Goal: Navigation & Orientation: Find specific page/section

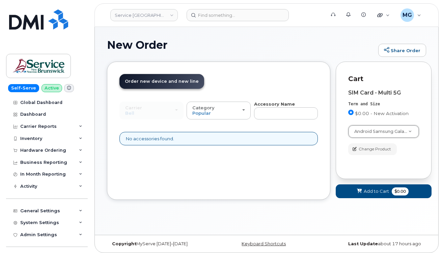
select select "1725"
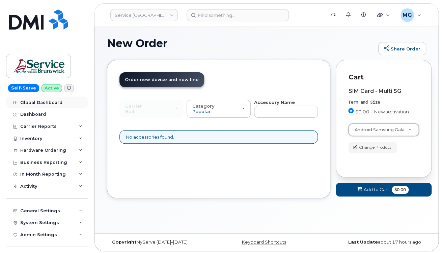
click at [35, 101] on div "Global Dashboard" at bounding box center [41, 102] width 42 height 5
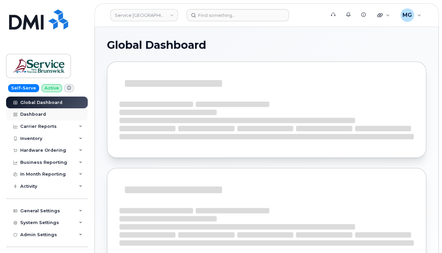
drag, startPoint x: 0, startPoint y: 0, endPoint x: 34, endPoint y: 114, distance: 118.8
click at [34, 114] on div "Dashboard" at bounding box center [33, 114] width 26 height 5
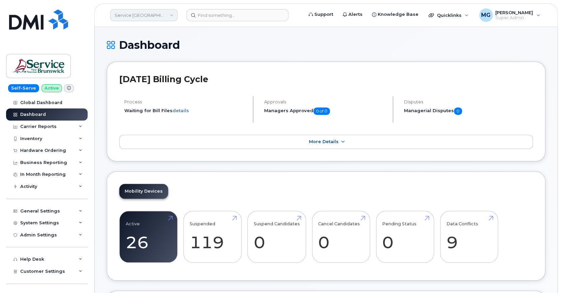
click at [171, 15] on link "Service [GEOGRAPHIC_DATA] (SNB)" at bounding box center [143, 15] width 67 height 12
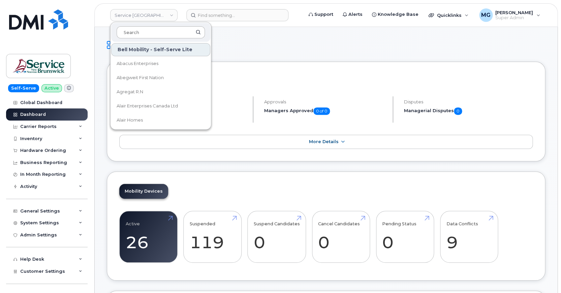
click at [144, 30] on input at bounding box center [161, 32] width 88 height 12
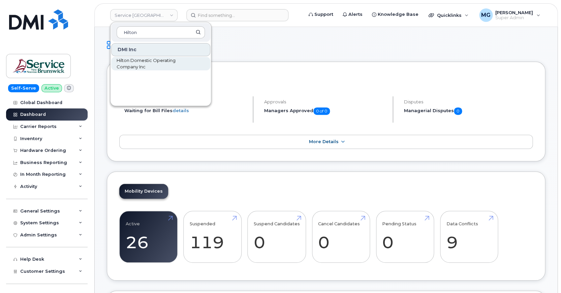
type input "Hilton"
click at [140, 60] on span "Hilton Domestic Operating Company Inc" at bounding box center [156, 63] width 78 height 13
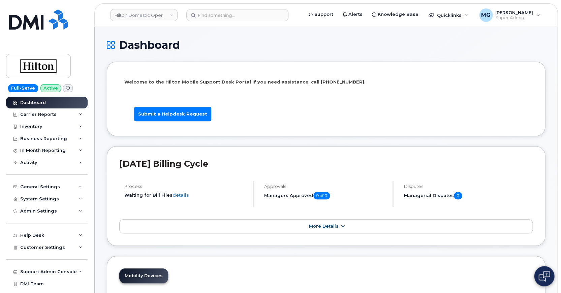
click at [313, 226] on span "More Details" at bounding box center [324, 226] width 30 height 5
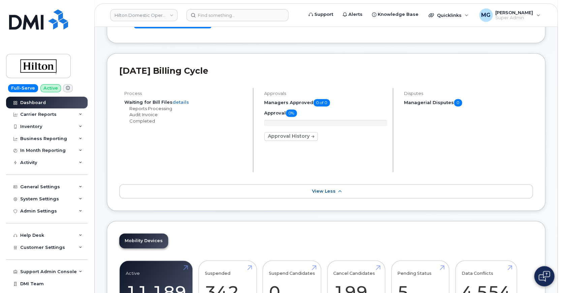
scroll to position [94, 0]
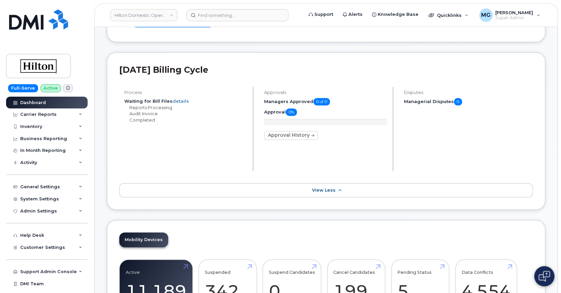
click at [300, 133] on link "Approval History" at bounding box center [291, 135] width 54 height 9
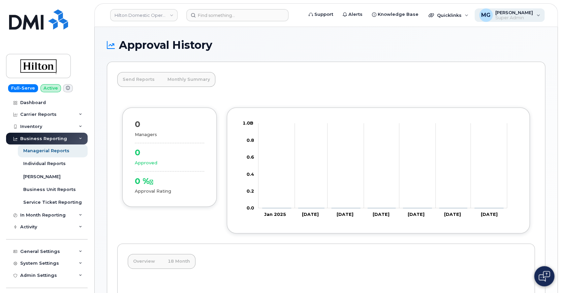
click at [516, 11] on span "[PERSON_NAME]" at bounding box center [515, 12] width 38 height 5
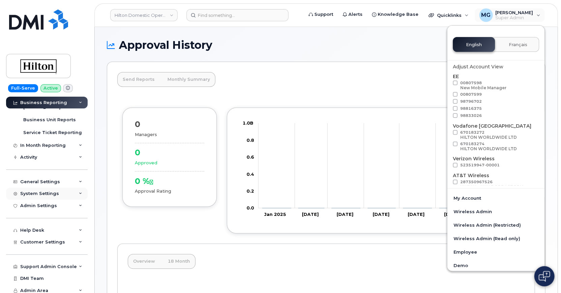
scroll to position [69, 0]
click at [30, 191] on div "System Settings" at bounding box center [39, 193] width 39 height 5
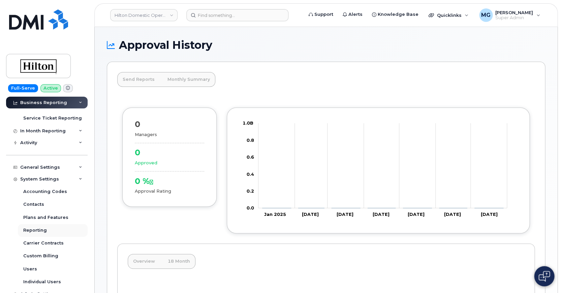
scroll to position [85, 0]
click at [31, 266] on div "Users" at bounding box center [30, 269] width 14 height 6
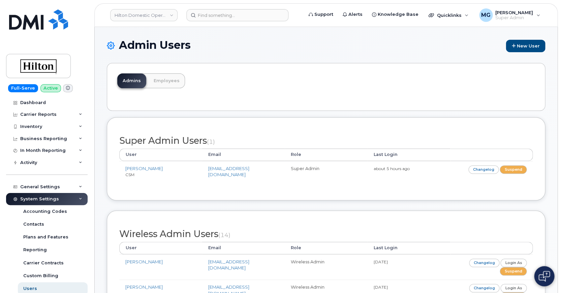
click at [162, 79] on link "Employees" at bounding box center [166, 80] width 37 height 15
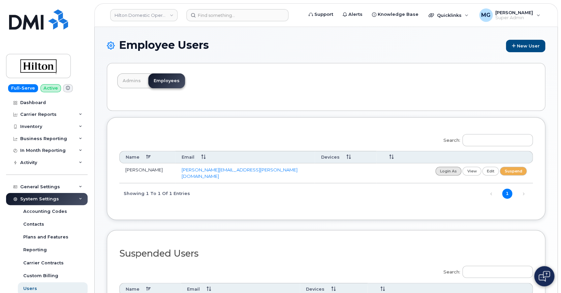
click at [445, 169] on link "login as" at bounding box center [449, 171] width 26 height 8
click at [173, 15] on link "Hilton Domestic Operating Company Inc" at bounding box center [143, 15] width 67 height 12
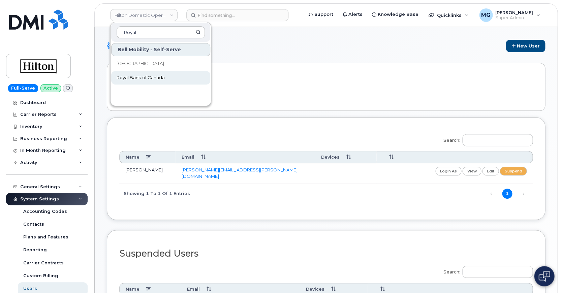
scroll to position [1, 0]
type input "Royal"
click at [152, 77] on span "Royal Bank of Canada" at bounding box center [141, 77] width 48 height 7
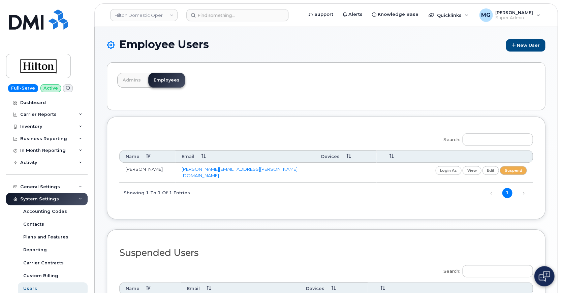
scroll to position [0, 0]
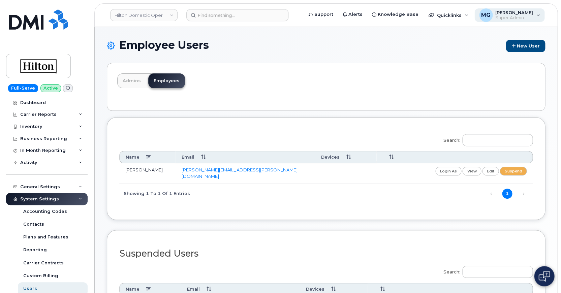
click at [535, 14] on div "MG Monique Garlington Super Admin" at bounding box center [510, 14] width 70 height 13
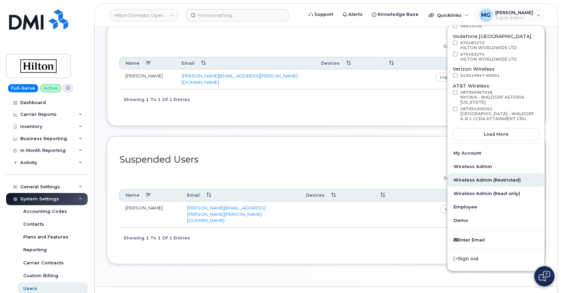
scroll to position [94, 0]
click at [173, 14] on link "Hilton Domestic Operating Company Inc" at bounding box center [143, 15] width 67 height 12
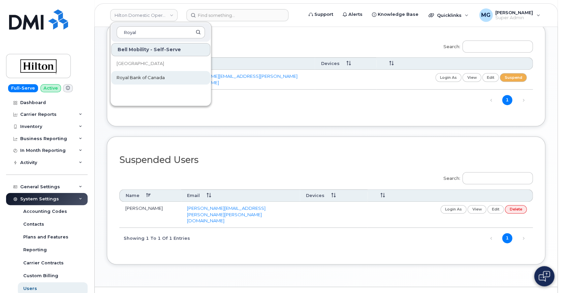
type input "Royal"
click at [157, 76] on span "Royal Bank of Canada" at bounding box center [141, 77] width 48 height 7
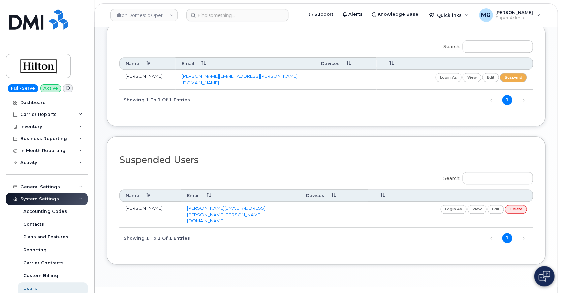
scroll to position [0, 0]
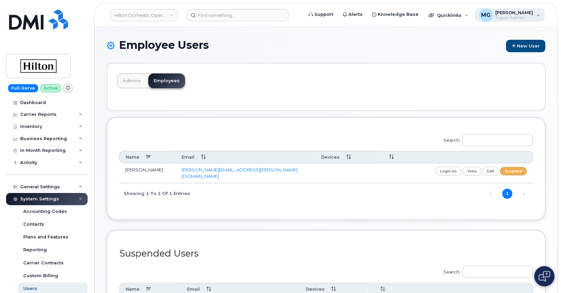
click at [506, 14] on span "[PERSON_NAME]" at bounding box center [515, 12] width 38 height 5
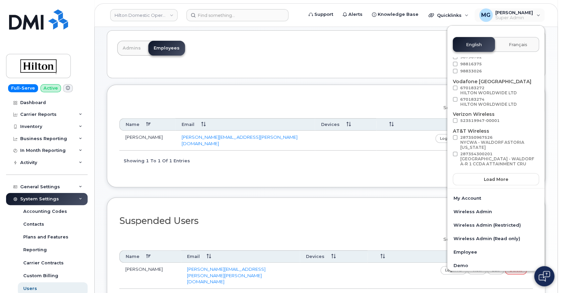
click at [473, 41] on div "English Français" at bounding box center [496, 44] width 86 height 15
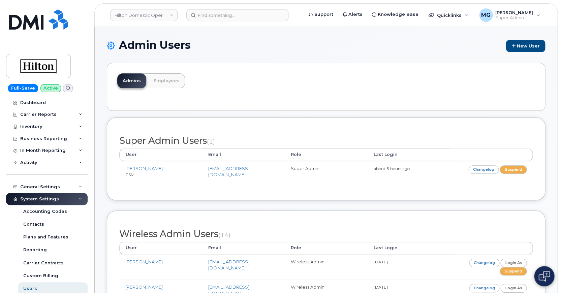
click at [26, 20] on img at bounding box center [38, 19] width 59 height 20
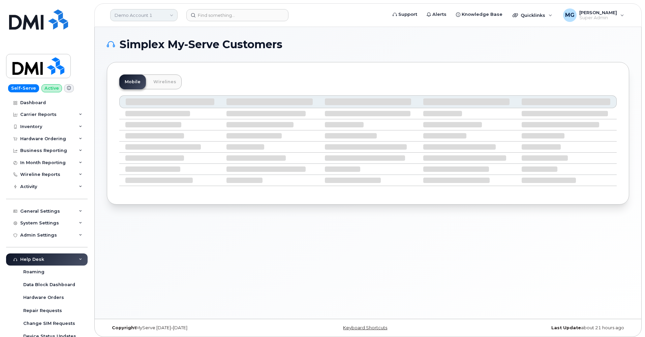
click at [149, 12] on link "Demo Account 1" at bounding box center [143, 15] width 67 height 12
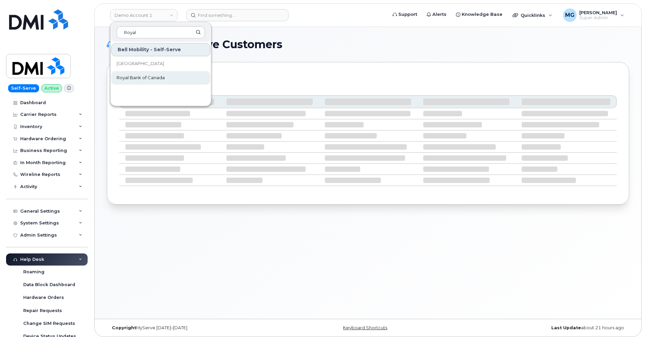
type input "Royal"
click at [154, 78] on span "Royal Bank of Canada" at bounding box center [141, 77] width 48 height 7
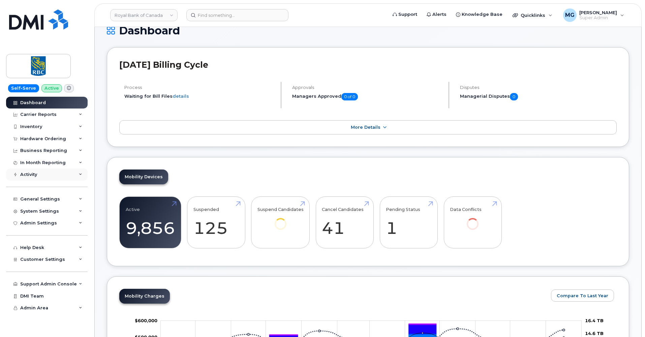
scroll to position [14, 0]
click at [81, 173] on icon at bounding box center [80, 174] width 3 height 3
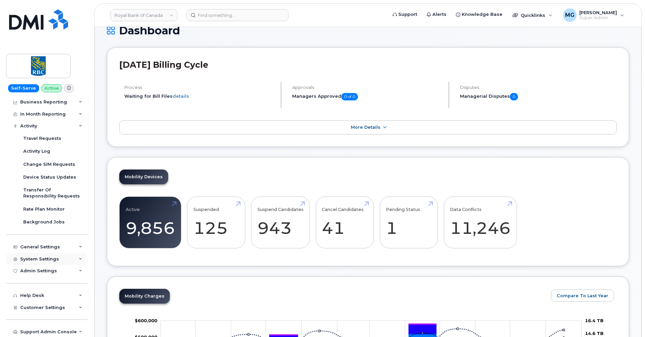
scroll to position [65, 0]
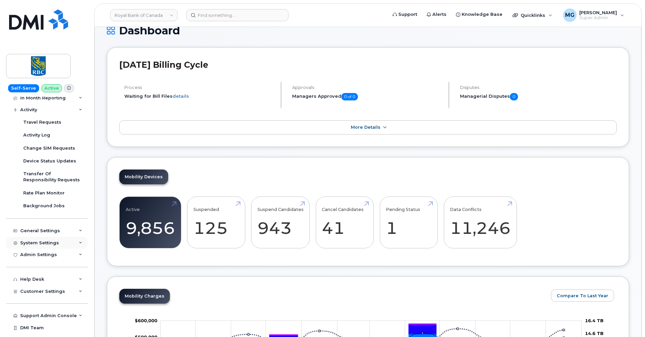
click at [44, 237] on div "System Settings" at bounding box center [47, 243] width 82 height 12
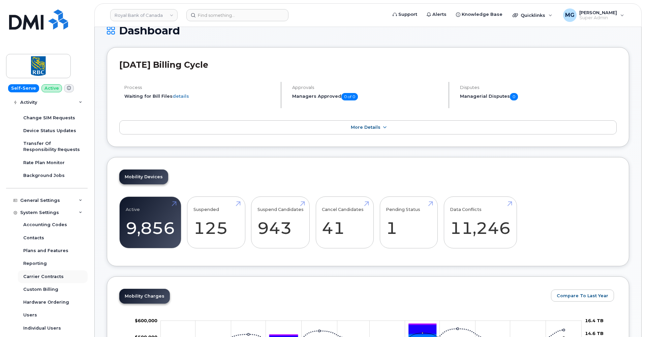
scroll to position [103, 0]
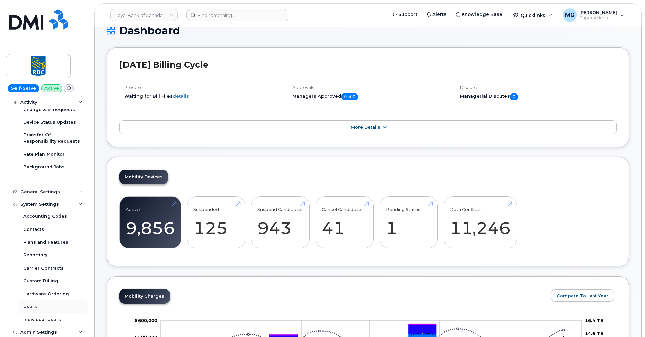
click at [33, 304] on div "Users" at bounding box center [30, 307] width 14 height 6
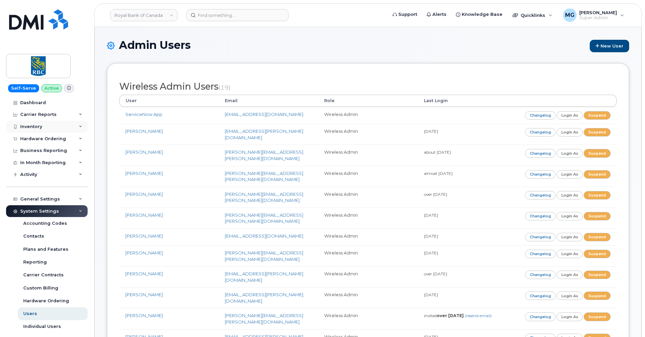
click at [36, 124] on div "Inventory" at bounding box center [31, 126] width 22 height 5
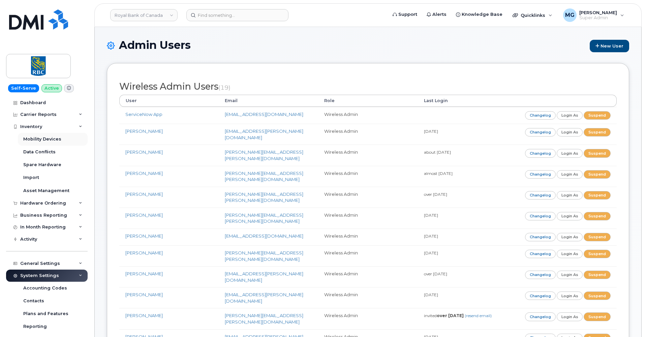
click at [42, 138] on div "Mobility Devices" at bounding box center [42, 139] width 38 height 6
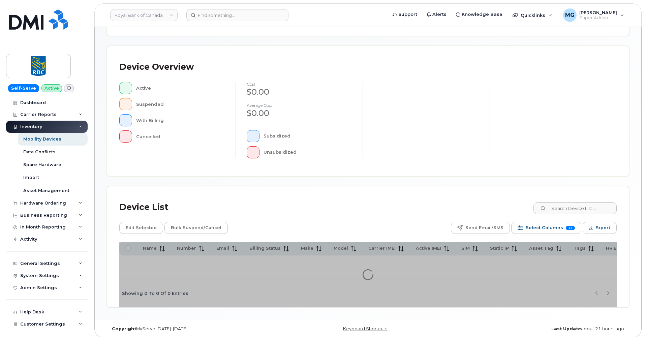
scroll to position [122, 0]
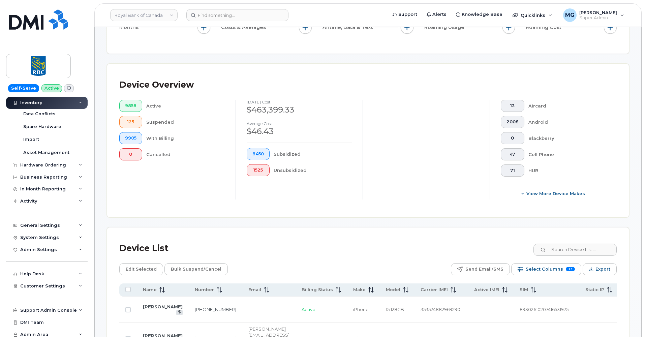
scroll to position [38, 0]
click at [41, 226] on div "General Settings" at bounding box center [40, 225] width 40 height 5
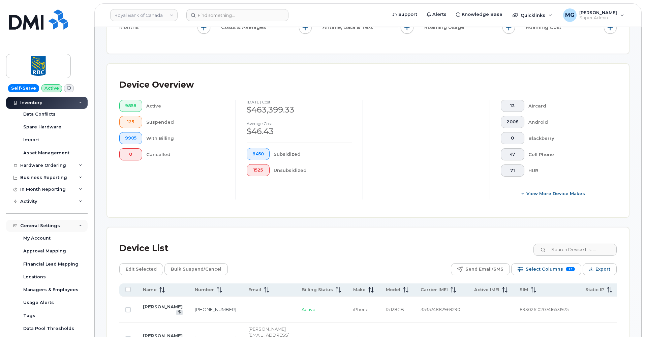
click at [41, 226] on div "General Settings" at bounding box center [40, 225] width 40 height 5
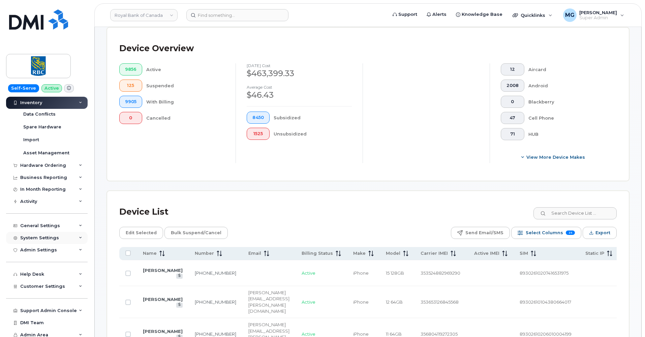
scroll to position [162, 0]
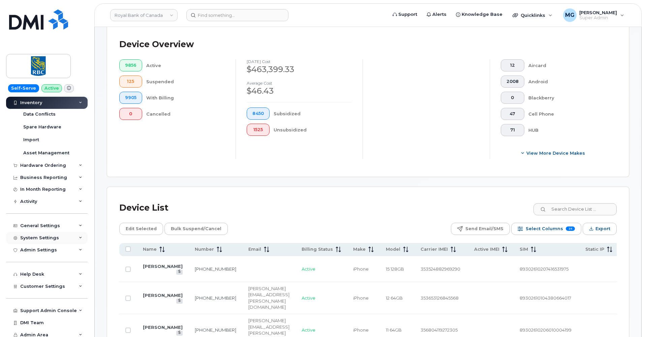
click at [48, 236] on div "System Settings" at bounding box center [39, 237] width 39 height 5
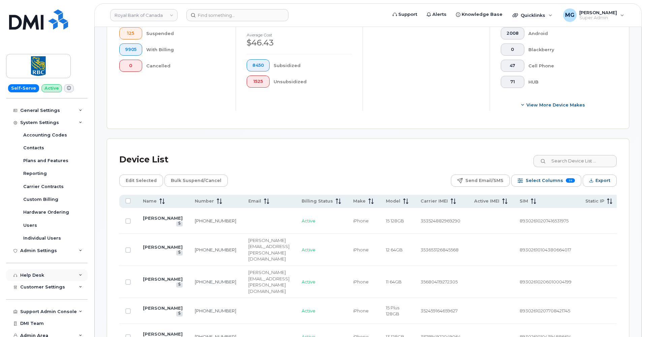
scroll to position [212, 0]
click at [36, 273] on div "Help Desk" at bounding box center [32, 275] width 24 height 5
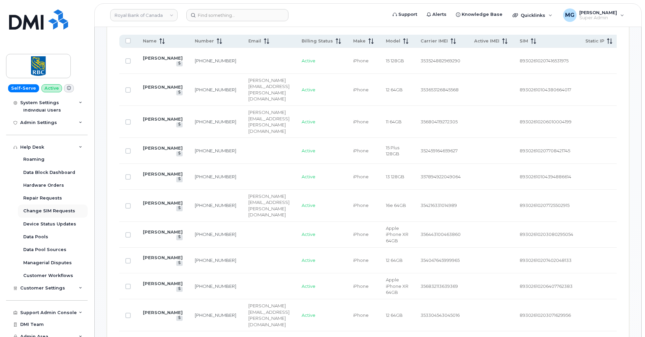
scroll to position [373, 0]
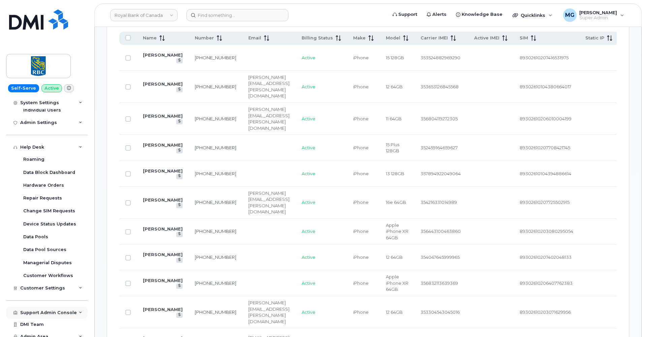
click at [60, 310] on div "Support Admin Console" at bounding box center [48, 312] width 57 height 5
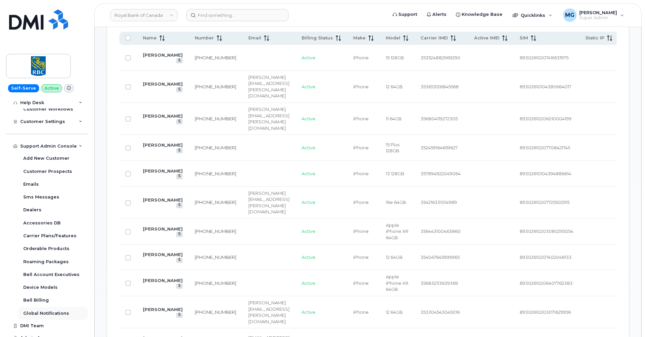
scroll to position [373, 0]
click at [46, 335] on span "Admin Area" at bounding box center [34, 337] width 28 height 5
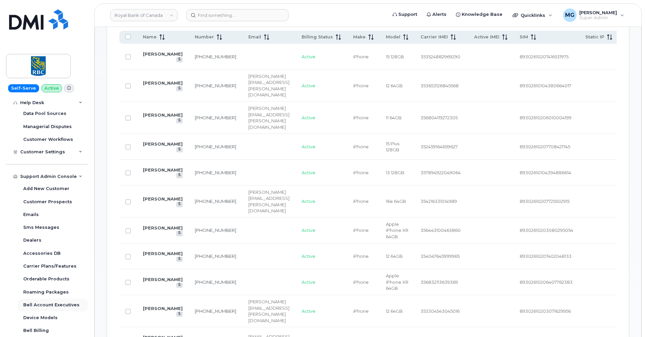
scroll to position [416, 0]
click at [153, 15] on link "Royal Bank of Canada" at bounding box center [143, 15] width 67 height 12
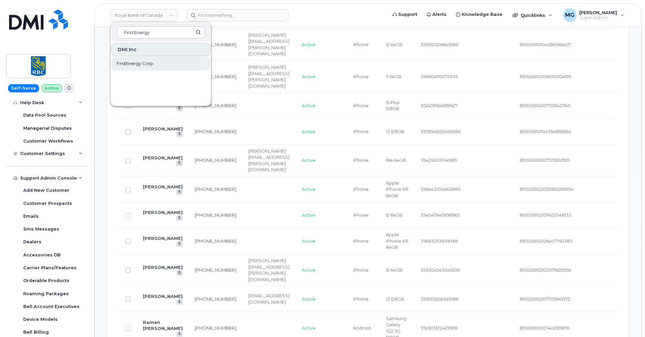
type input "FirstEnergy"
click at [144, 64] on span "FirstEnergy Corp" at bounding box center [135, 63] width 37 height 7
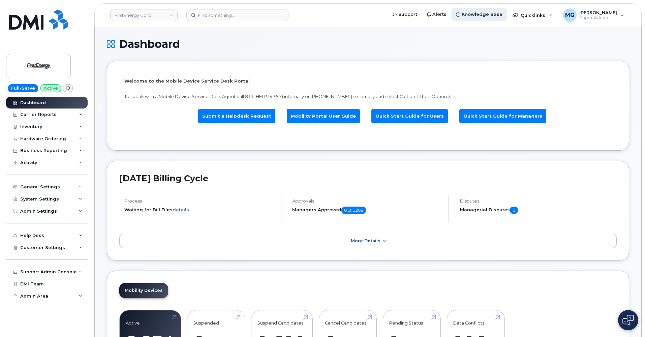
scroll to position [11, 0]
